Goal: Task Accomplishment & Management: Use online tool/utility

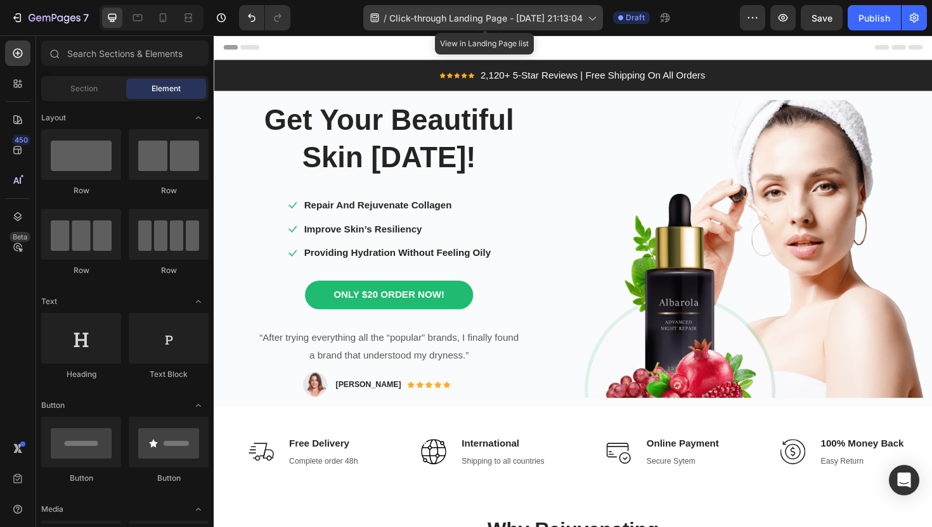
click at [595, 18] on icon at bounding box center [591, 19] width 7 height 4
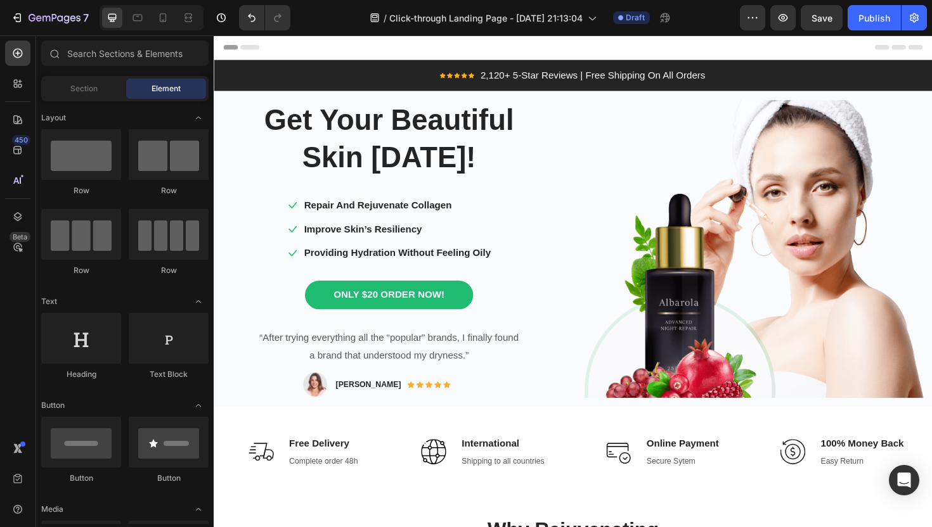
click at [702, 22] on div "/ Click-through Landing Page - [DATE] 21:13:04 Draft" at bounding box center [519, 17] width 439 height 25
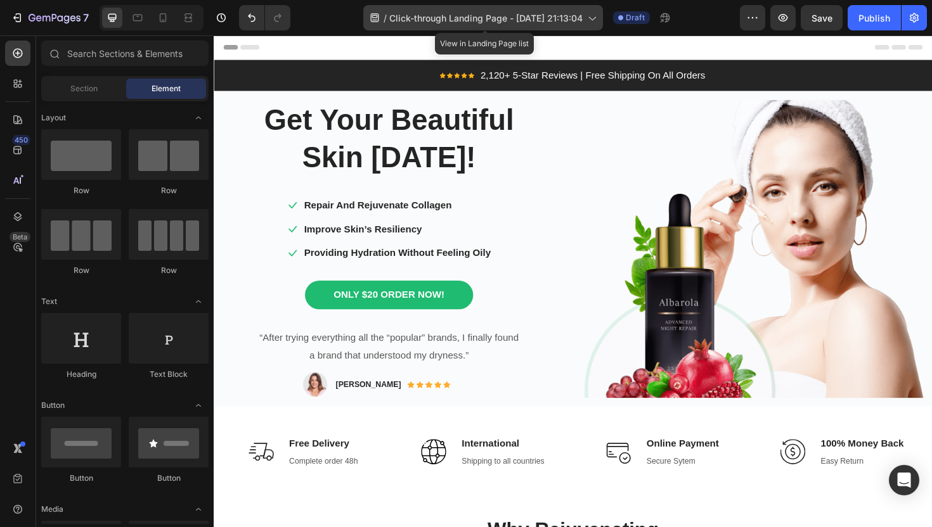
click at [587, 26] on div "/ Click-through Landing Page - [DATE] 21:13:04" at bounding box center [483, 17] width 240 height 25
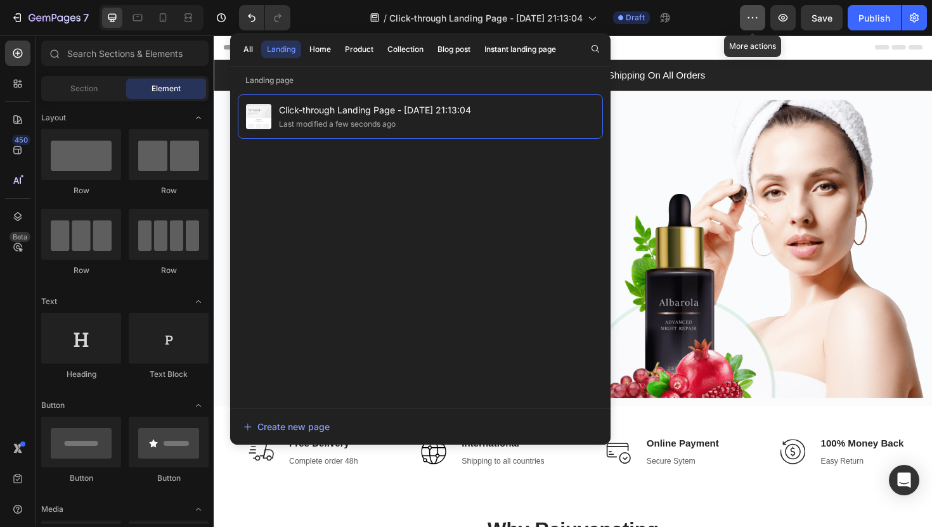
click at [754, 13] on icon "button" at bounding box center [752, 17] width 13 height 13
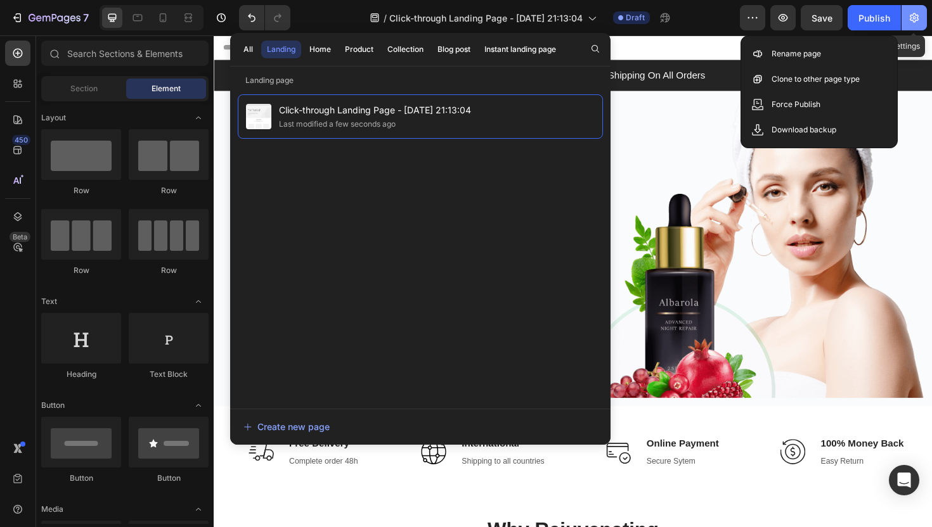
click at [915, 24] on button "button" at bounding box center [913, 17] width 25 height 25
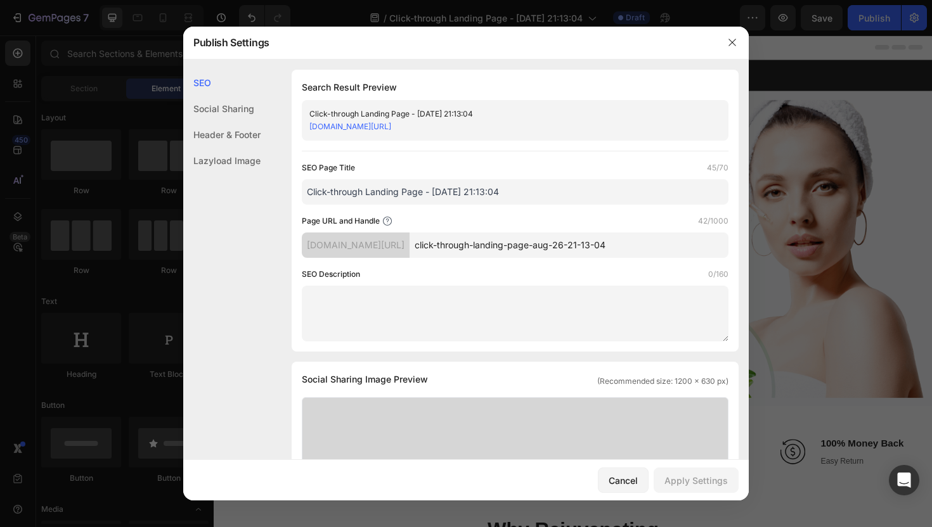
click at [429, 187] on input "Click-through Landing Page - [DATE] 21:13:04" at bounding box center [515, 191] width 427 height 25
click at [457, 188] on input "Click-through Landing Page - [DATE] 21:13:04" at bounding box center [515, 191] width 427 height 25
click at [486, 235] on input "click-through-landing-page-aug-26-21-13-04" at bounding box center [568, 245] width 319 height 25
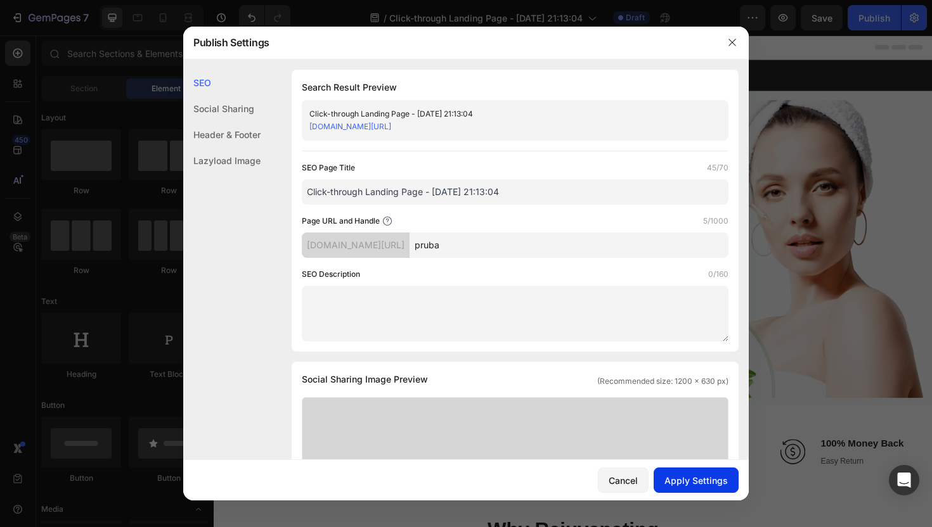
type input "pruba"
click at [681, 483] on div "Apply Settings" at bounding box center [695, 480] width 63 height 13
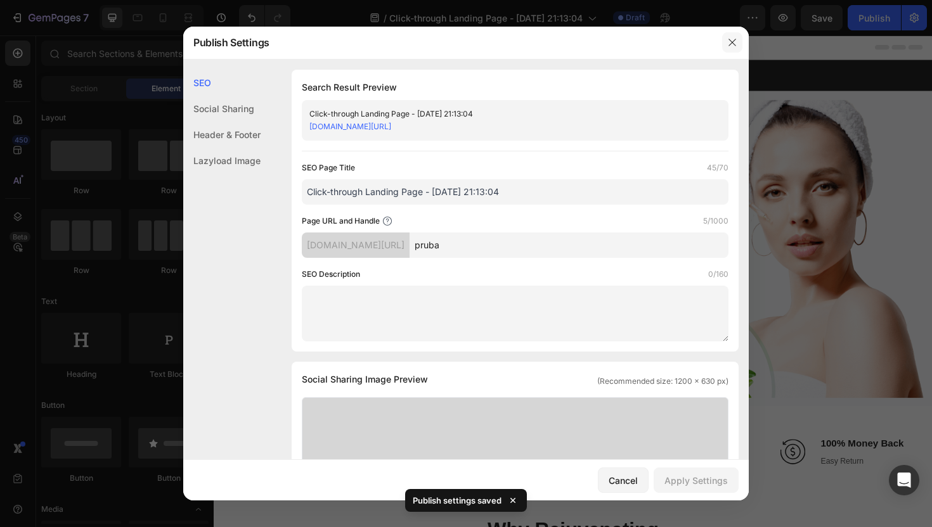
click at [727, 46] on icon "button" at bounding box center [732, 42] width 10 height 10
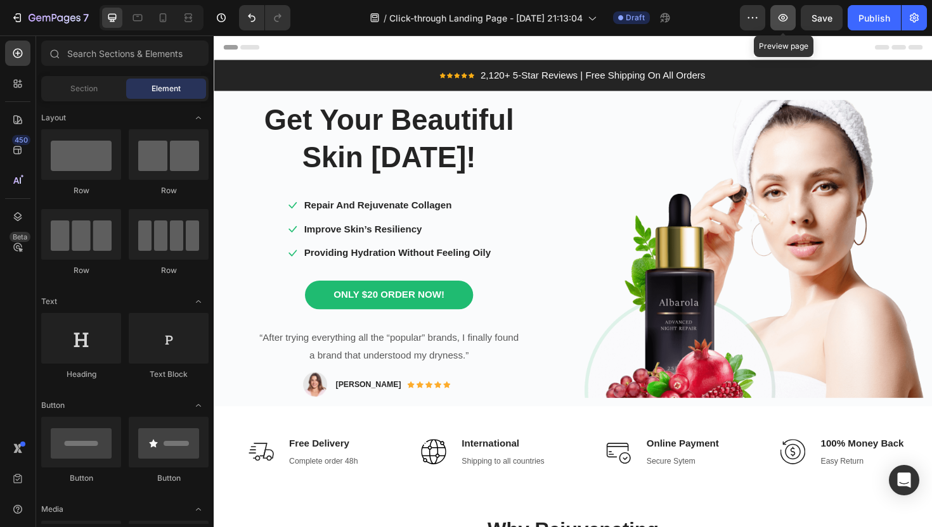
click at [784, 15] on icon "button" at bounding box center [783, 18] width 10 height 8
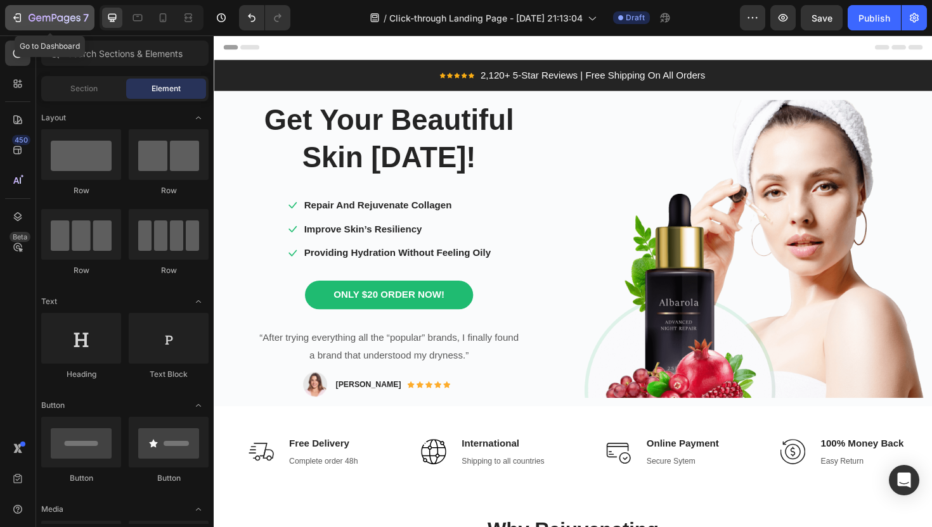
click at [22, 20] on icon "button" at bounding box center [17, 17] width 13 height 13
